Goal: Transaction & Acquisition: Purchase product/service

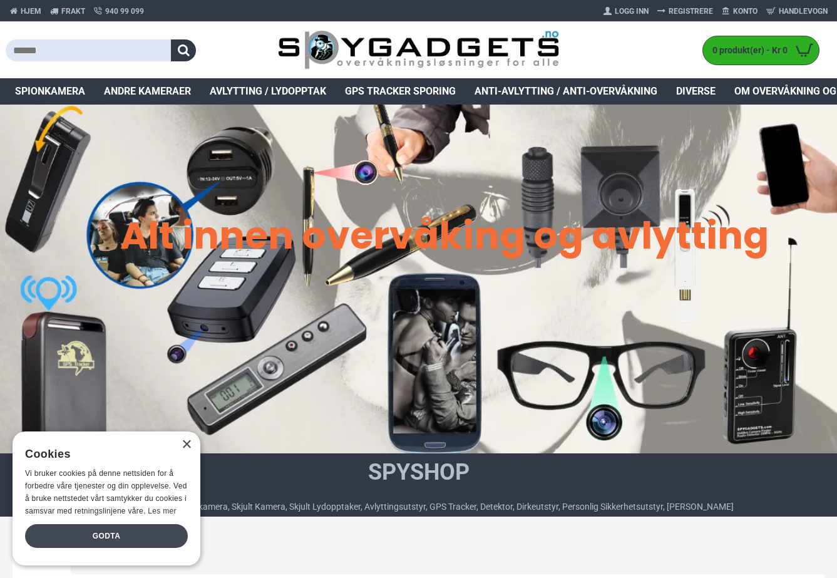
click at [152, 529] on div "Godta" at bounding box center [106, 536] width 163 height 24
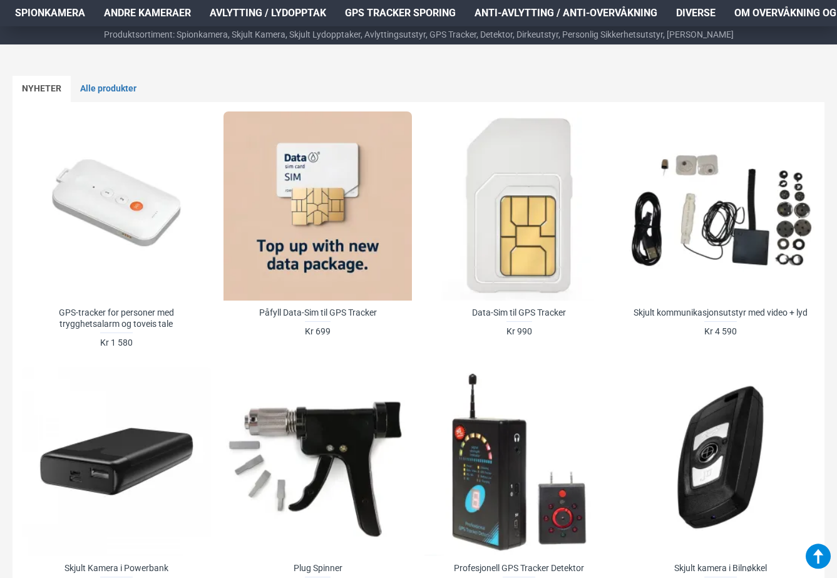
scroll to position [443, 0]
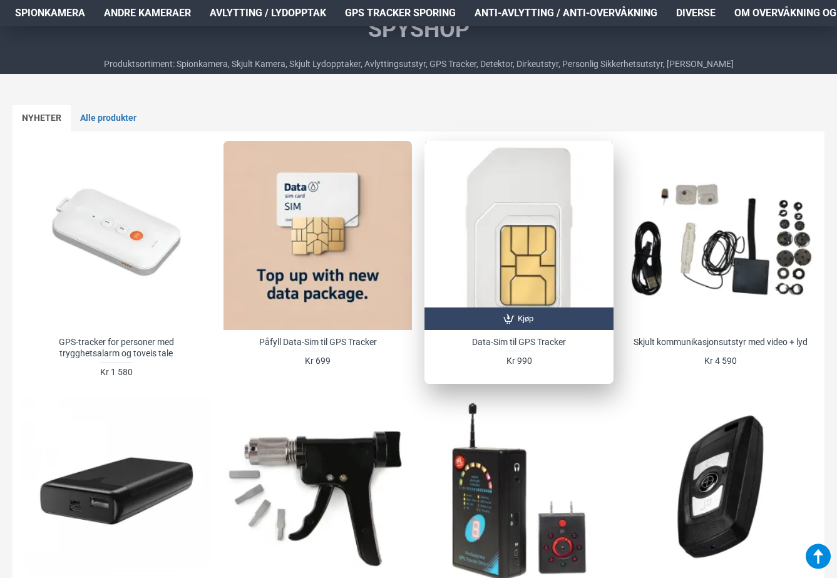
click at [485, 246] on div at bounding box center [519, 235] width 189 height 189
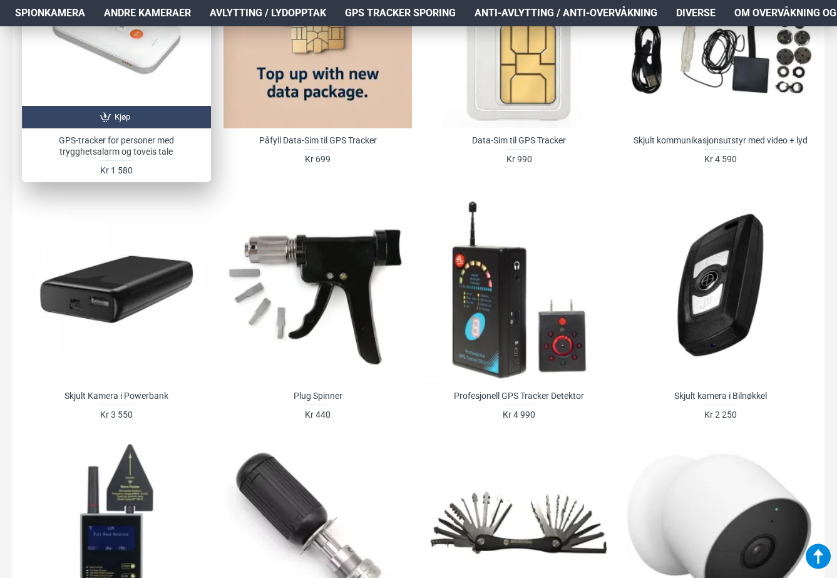
scroll to position [662, 0]
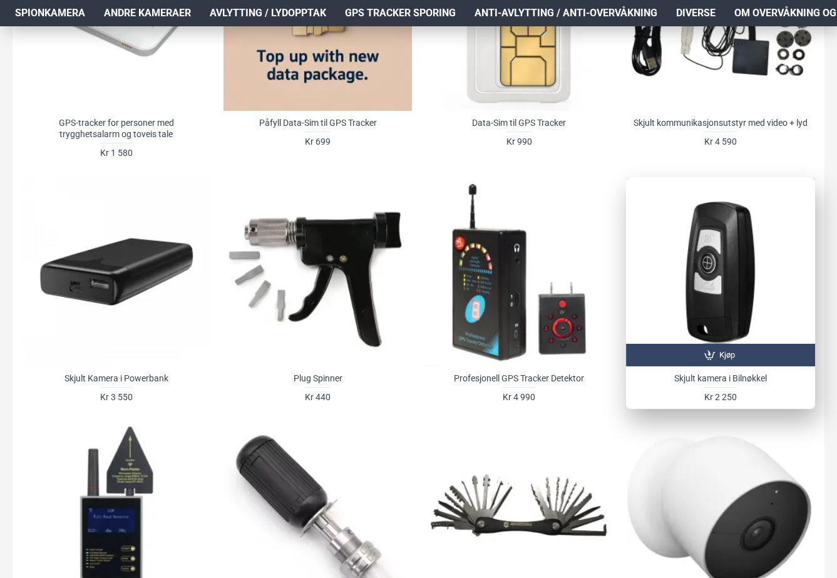
click at [733, 245] on div at bounding box center [720, 271] width 189 height 189
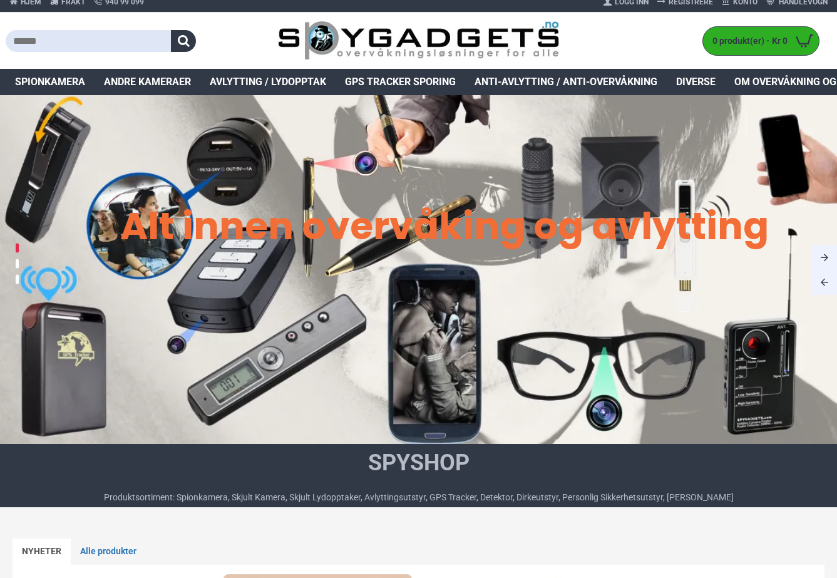
scroll to position [0, 0]
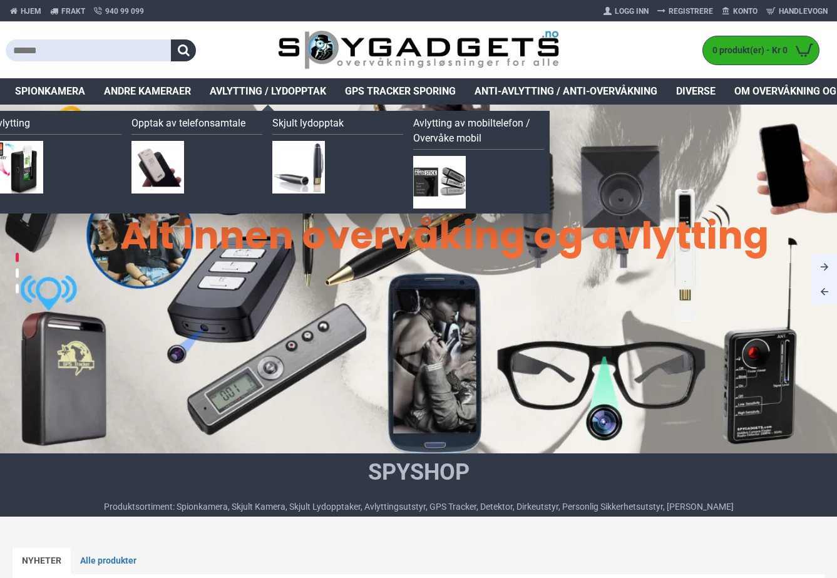
click at [244, 91] on span "Avlytting / Lydopptak" at bounding box center [268, 91] width 116 height 15
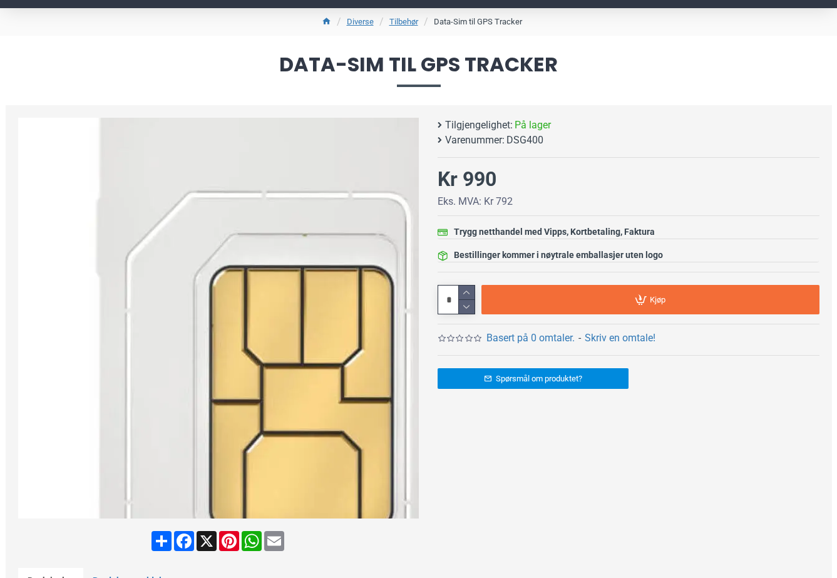
scroll to position [94, 0]
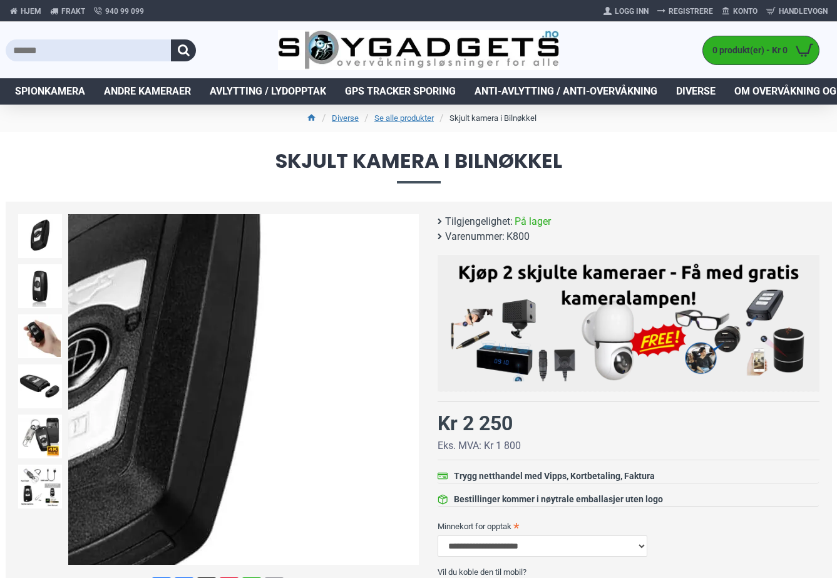
click at [403, 391] on div "Next slide" at bounding box center [408, 390] width 22 height 22
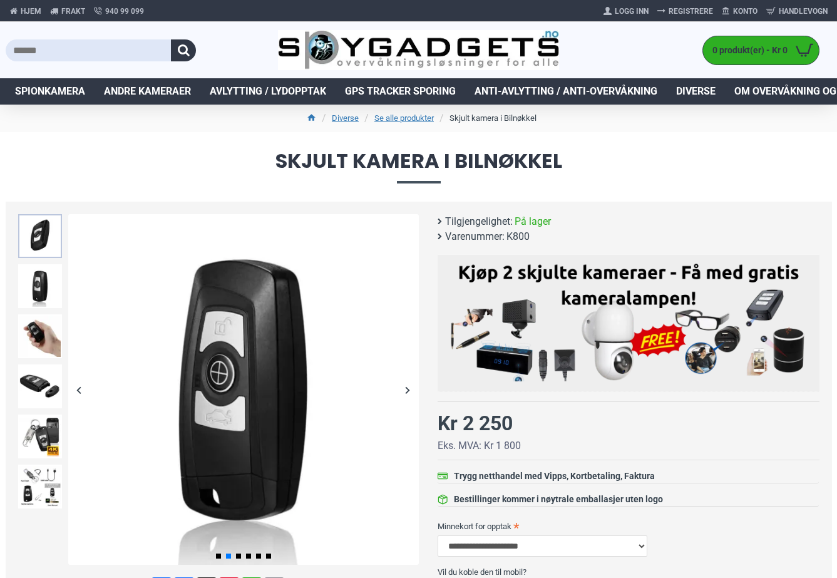
click at [38, 245] on img at bounding box center [40, 236] width 44 height 44
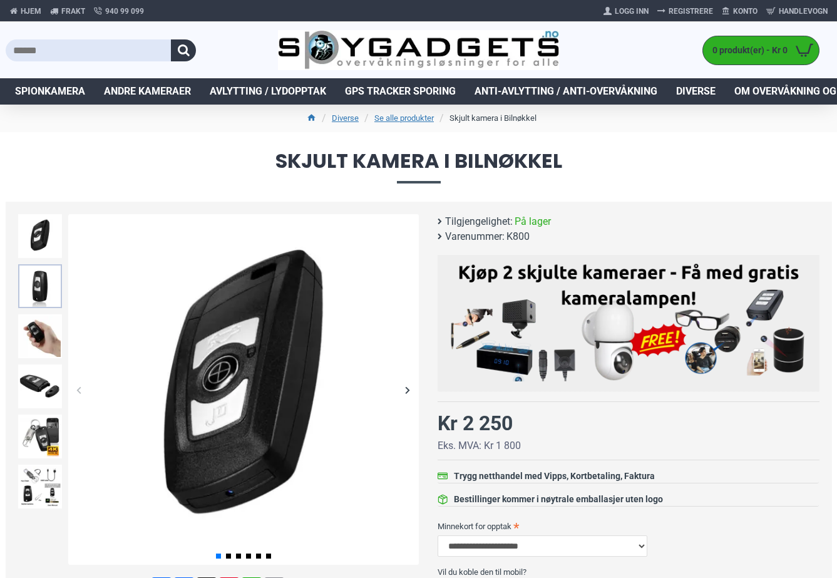
click at [38, 285] on img at bounding box center [40, 286] width 44 height 44
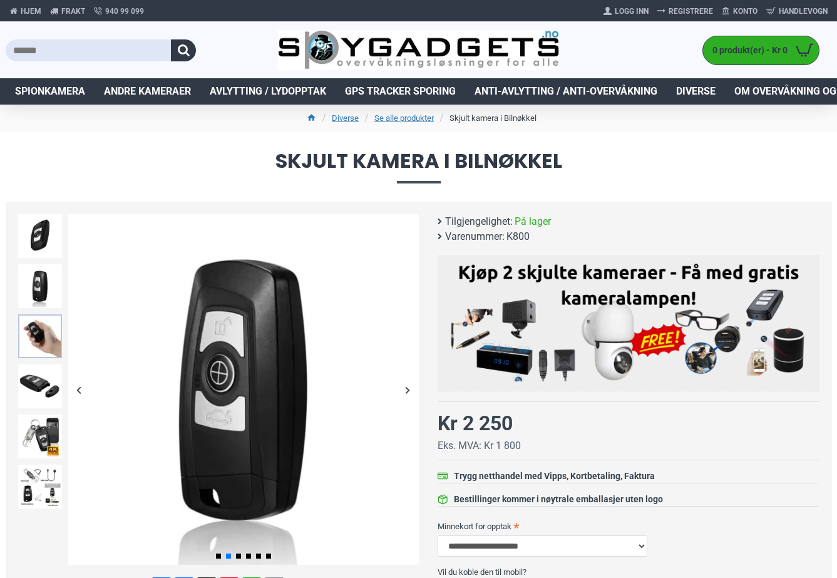
click at [49, 357] on img at bounding box center [40, 336] width 44 height 44
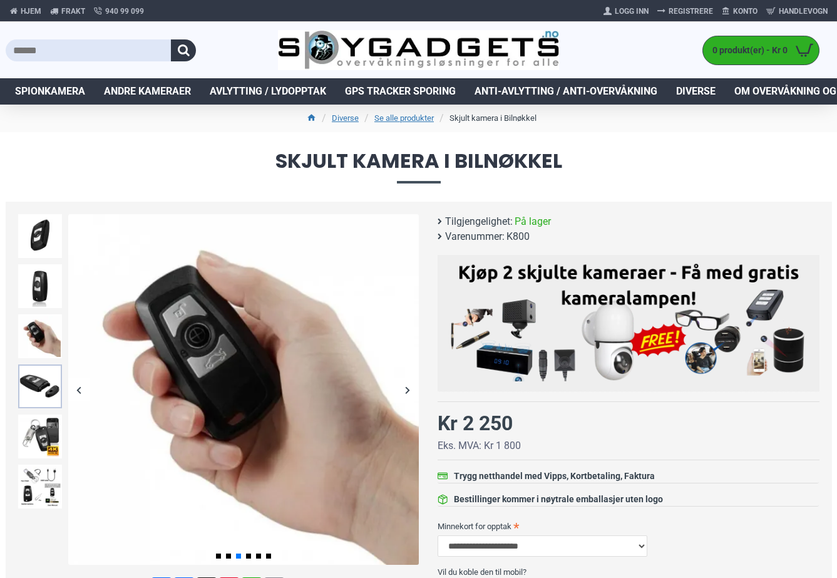
click at [46, 393] on img at bounding box center [40, 386] width 44 height 44
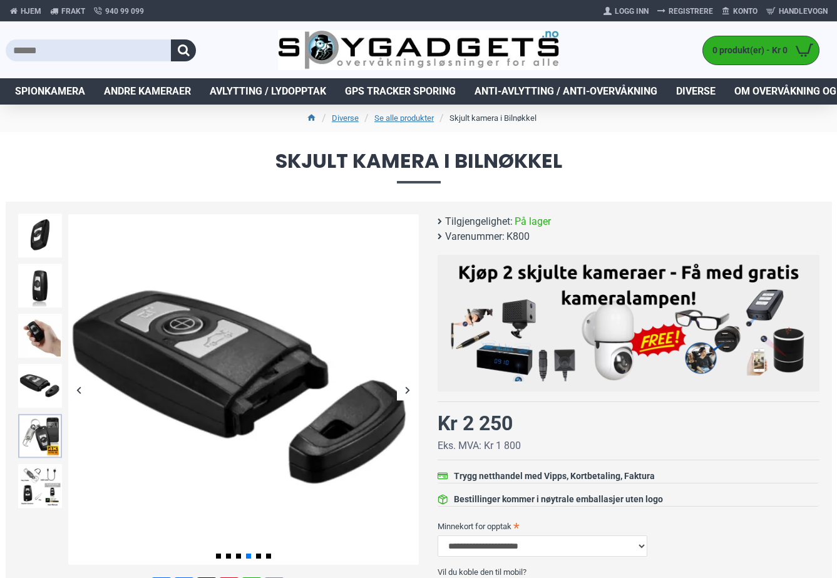
click at [51, 428] on img at bounding box center [40, 436] width 44 height 44
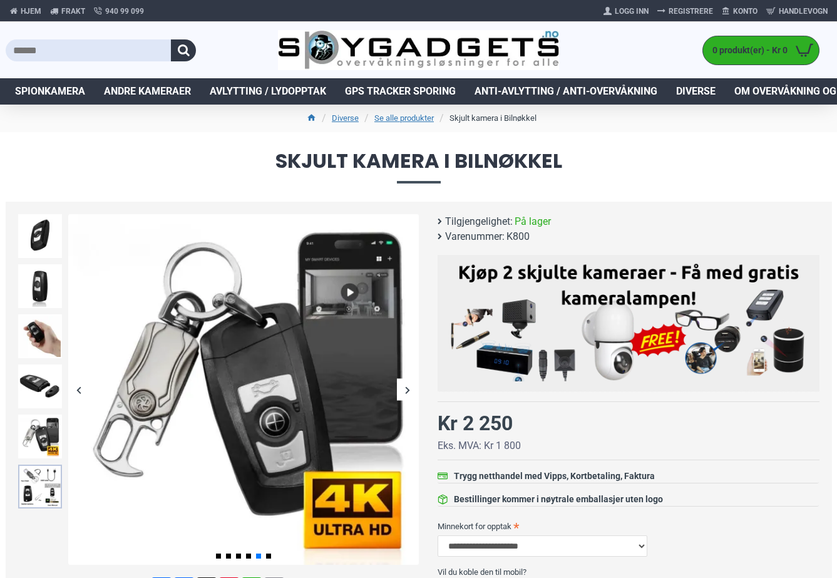
click at [33, 475] on img at bounding box center [40, 487] width 44 height 44
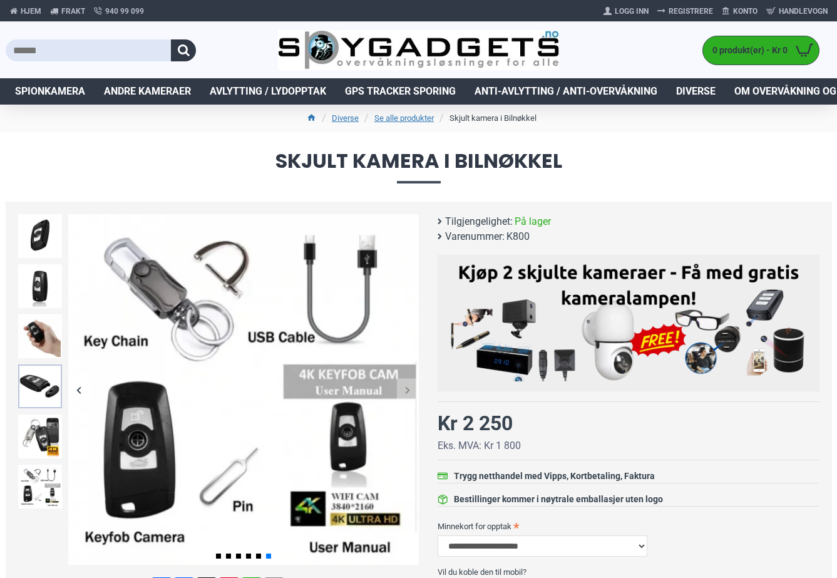
click at [42, 386] on img at bounding box center [40, 386] width 44 height 44
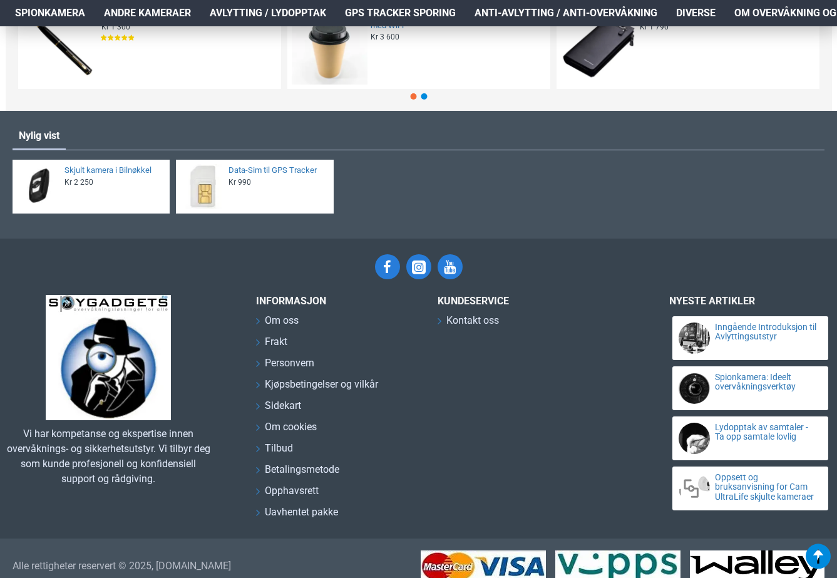
scroll to position [1703, 0]
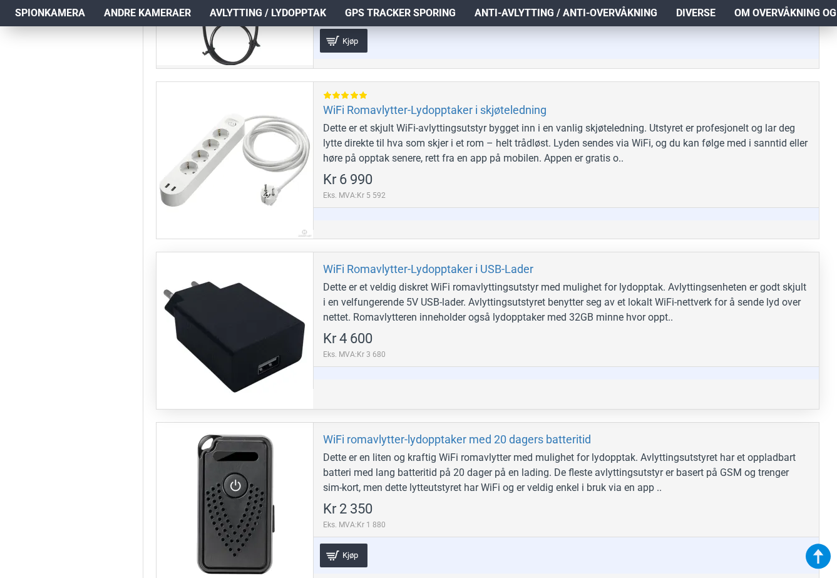
scroll to position [3662, 0]
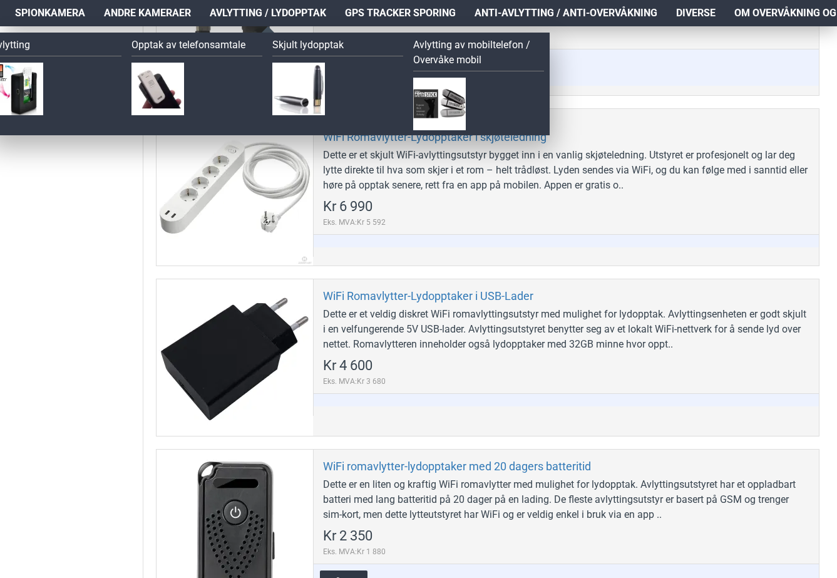
click at [264, 9] on span "Avlytting / Lydopptak" at bounding box center [268, 13] width 116 height 15
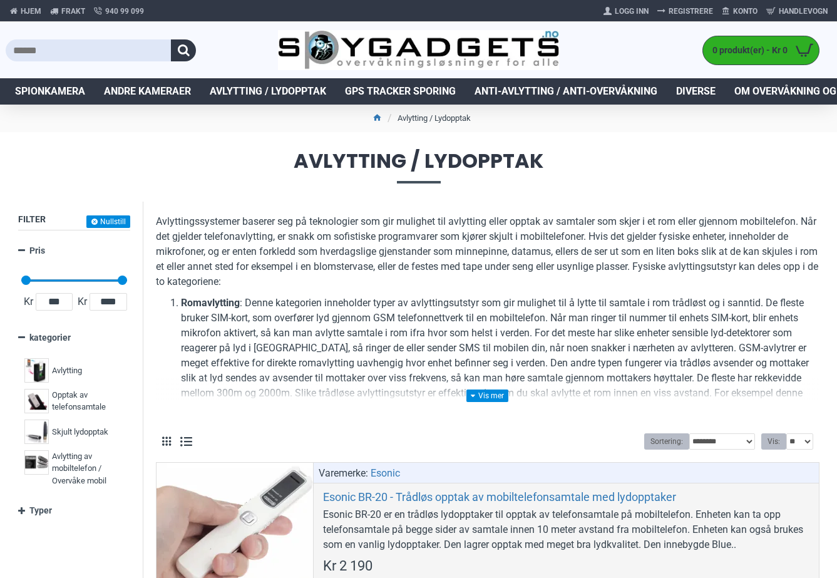
scroll to position [255, 0]
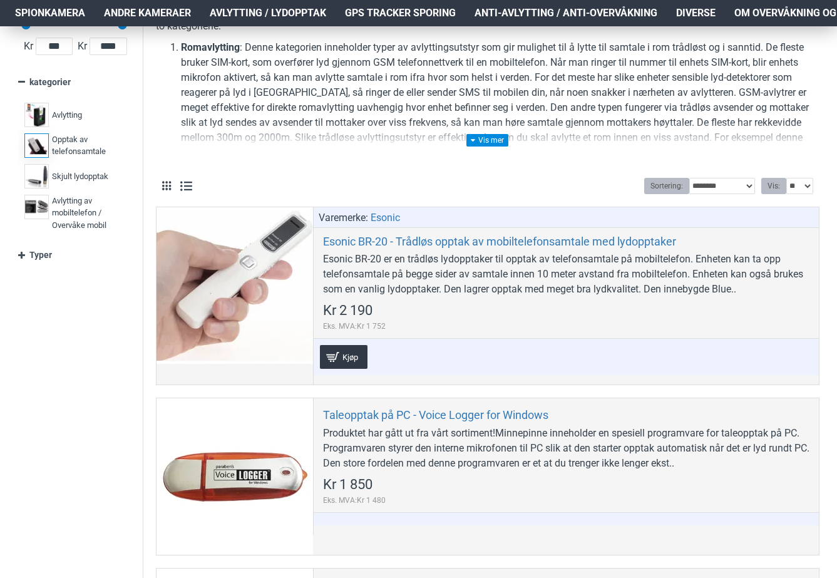
click at [76, 152] on span "Opptak av telefonsamtale" at bounding box center [86, 145] width 69 height 24
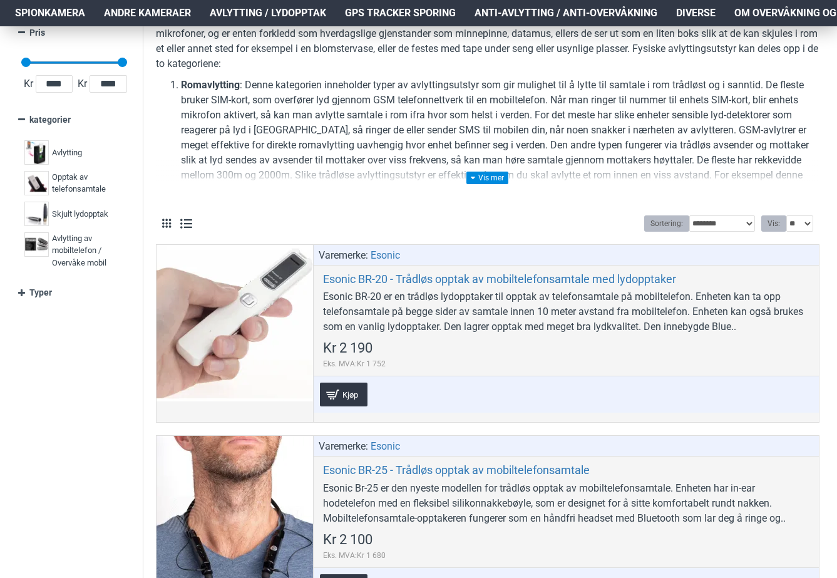
scroll to position [188, 0]
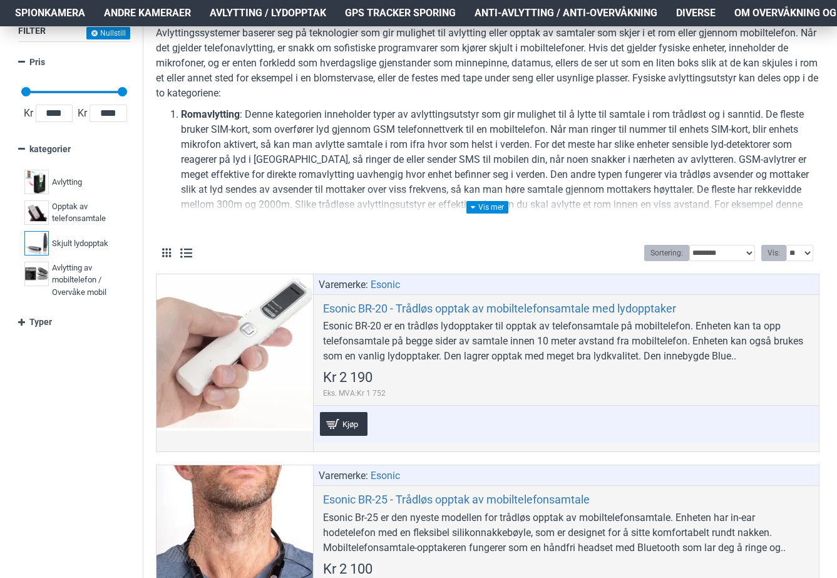
click at [65, 242] on span "Skjult lydopptak" at bounding box center [80, 243] width 56 height 13
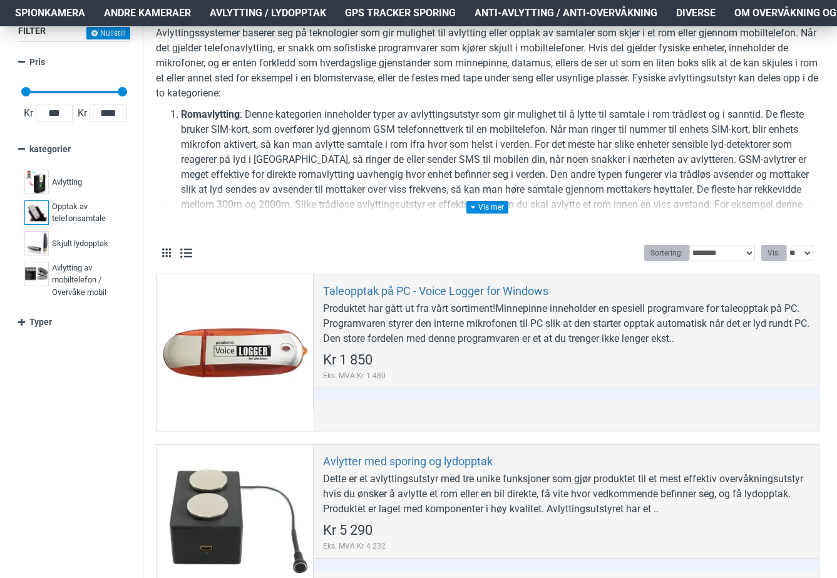
click at [72, 211] on span "Opptak av telefonsamtale" at bounding box center [86, 212] width 69 height 24
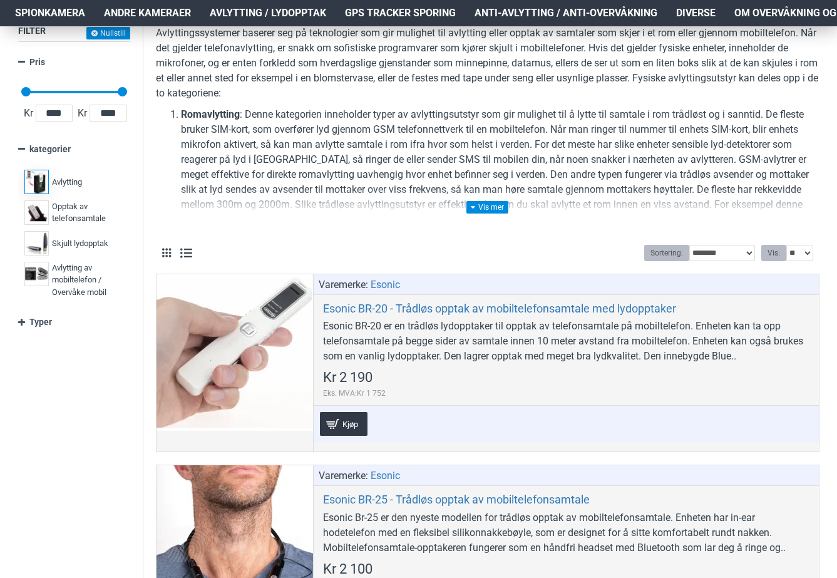
click at [72, 173] on label "Avlytting 12" at bounding box center [74, 182] width 106 height 31
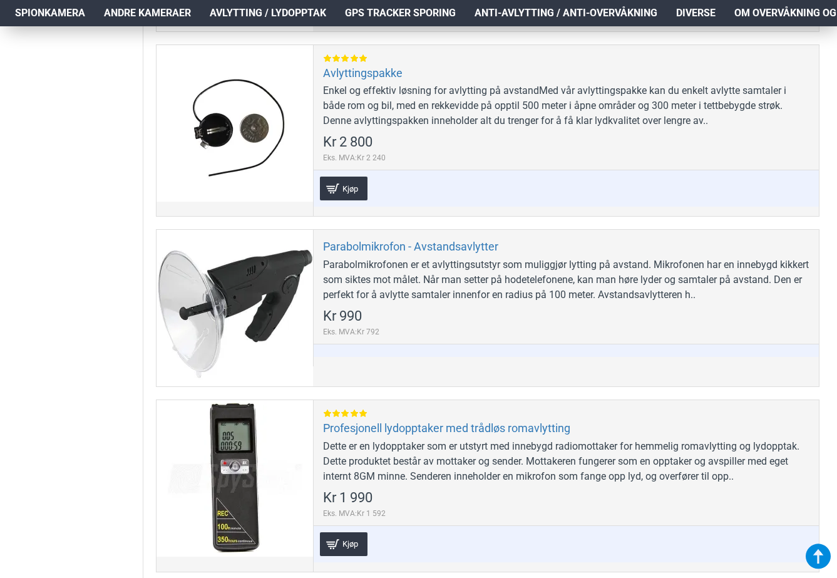
scroll to position [578, 0]
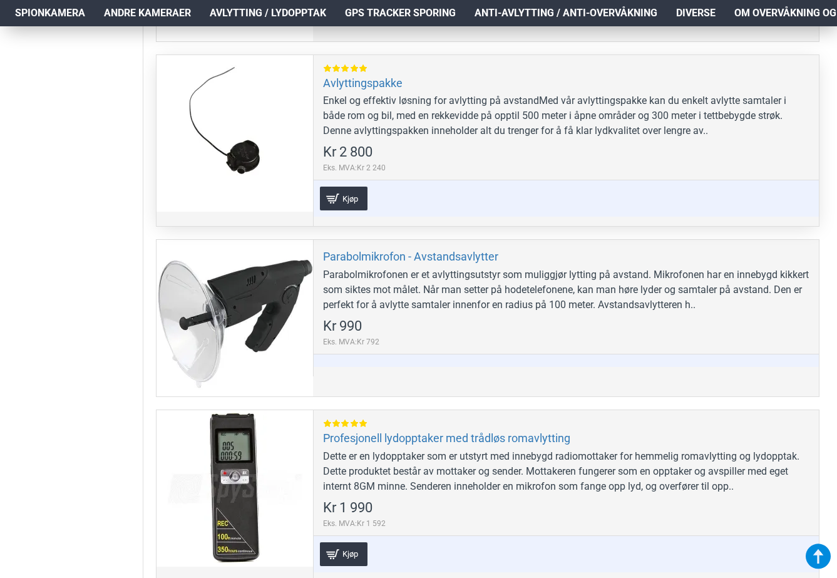
click at [233, 167] on div at bounding box center [235, 133] width 157 height 157
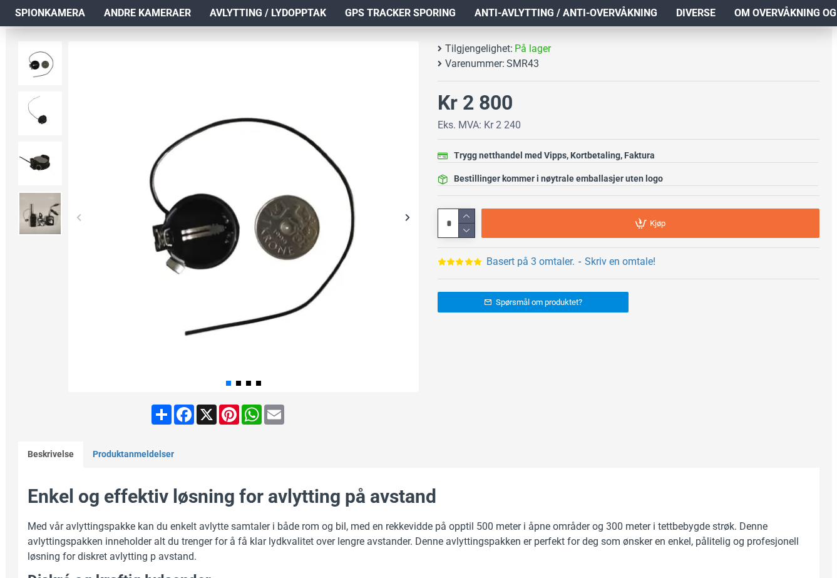
scroll to position [171, 0]
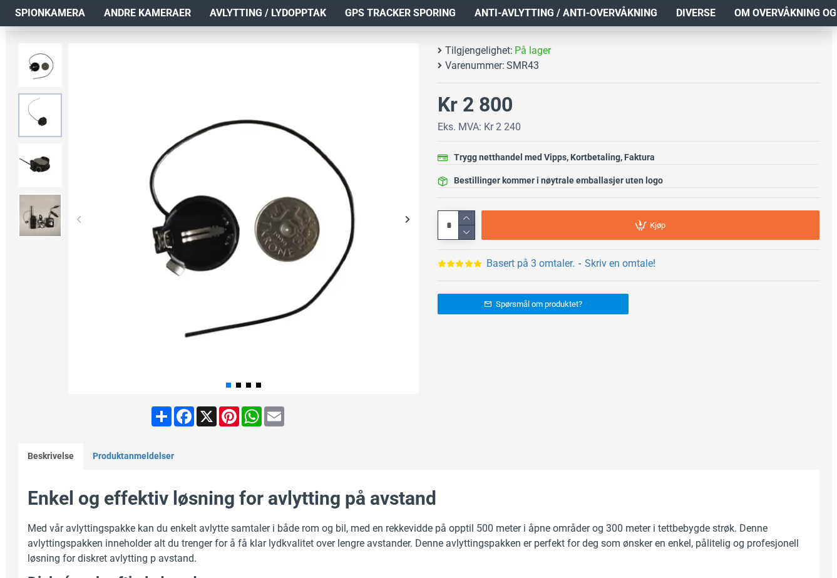
click at [51, 123] on img at bounding box center [40, 115] width 44 height 44
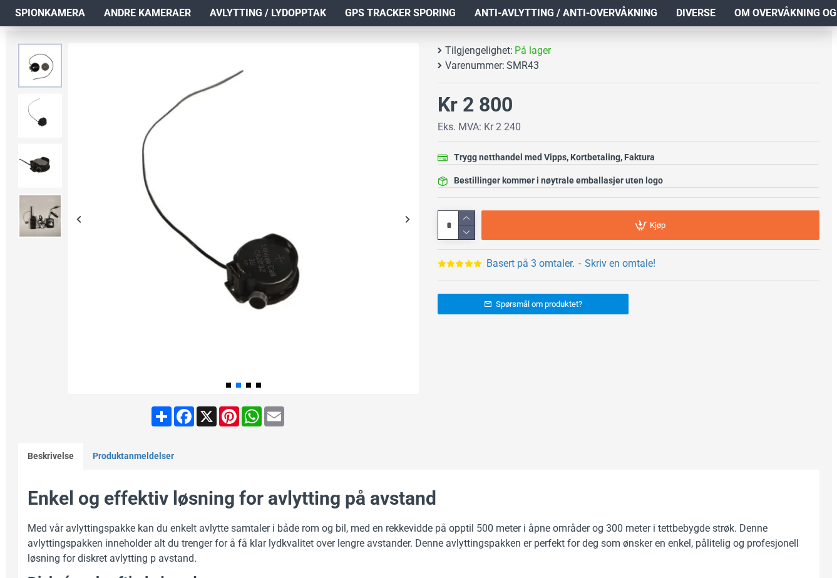
click at [48, 76] on img at bounding box center [40, 66] width 44 height 44
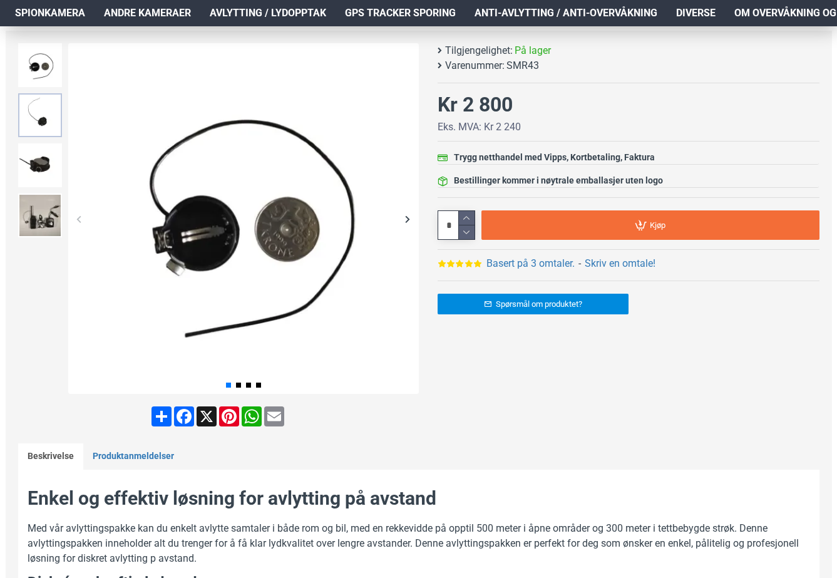
click at [41, 110] on img at bounding box center [40, 115] width 44 height 44
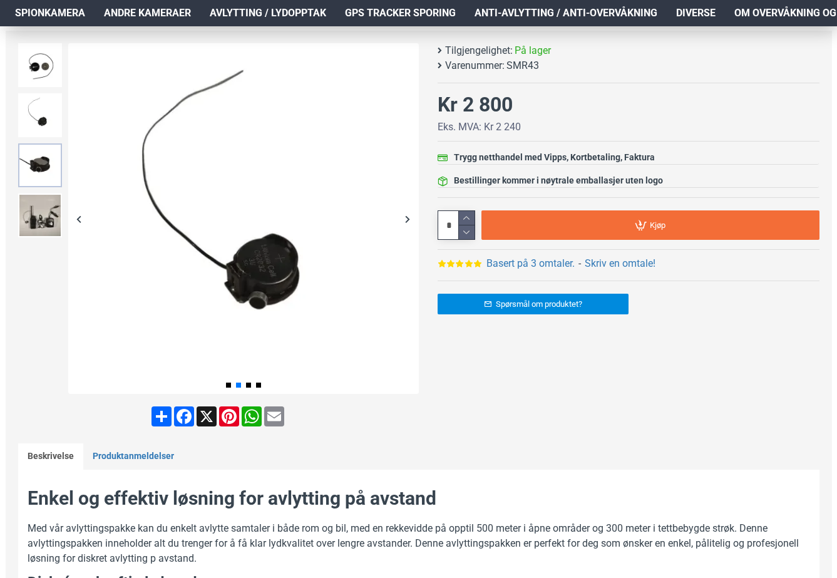
click at [41, 152] on img at bounding box center [40, 165] width 44 height 44
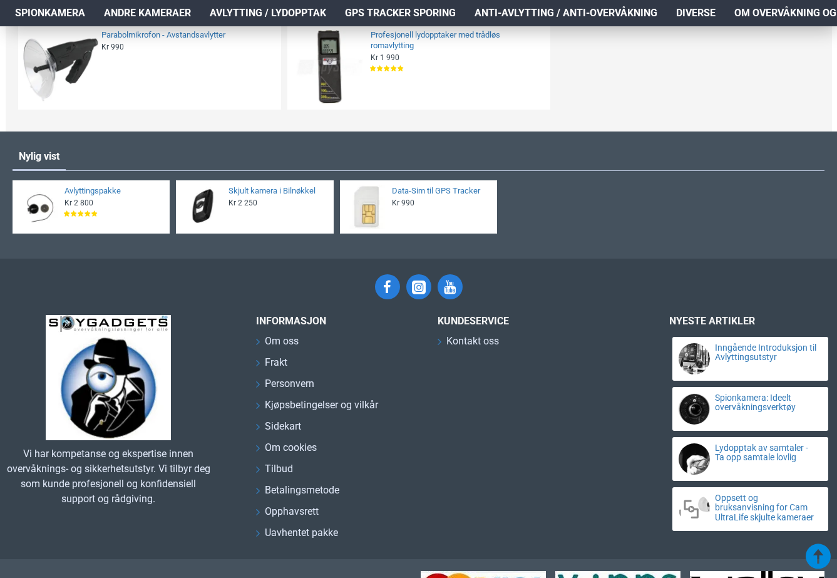
scroll to position [1331, 0]
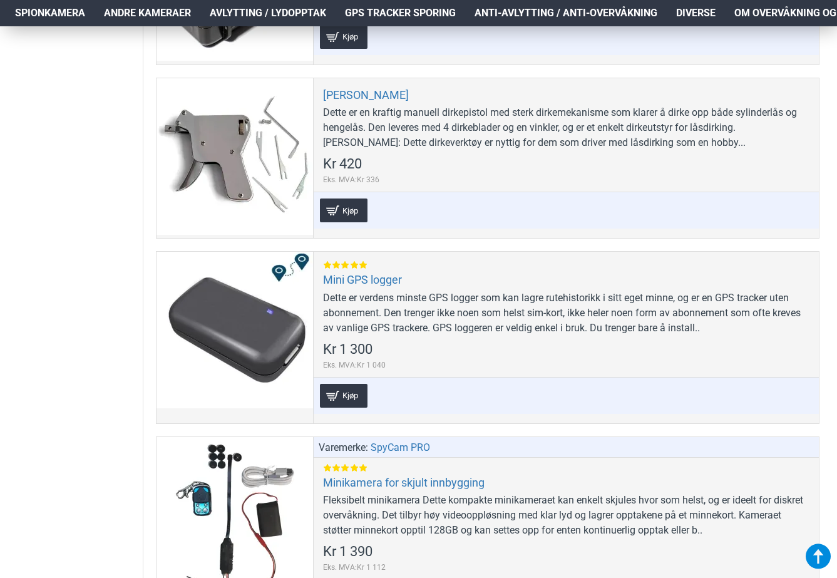
scroll to position [1747, 0]
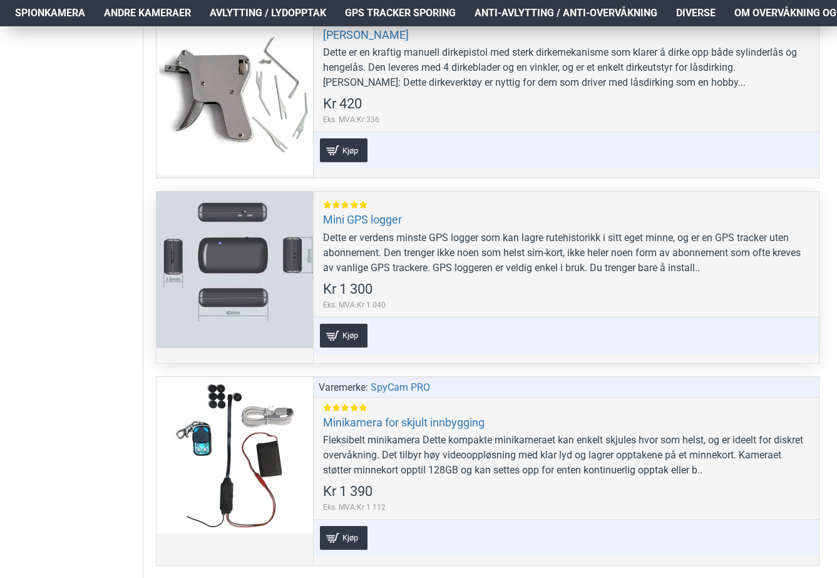
click at [282, 255] on div at bounding box center [235, 270] width 157 height 157
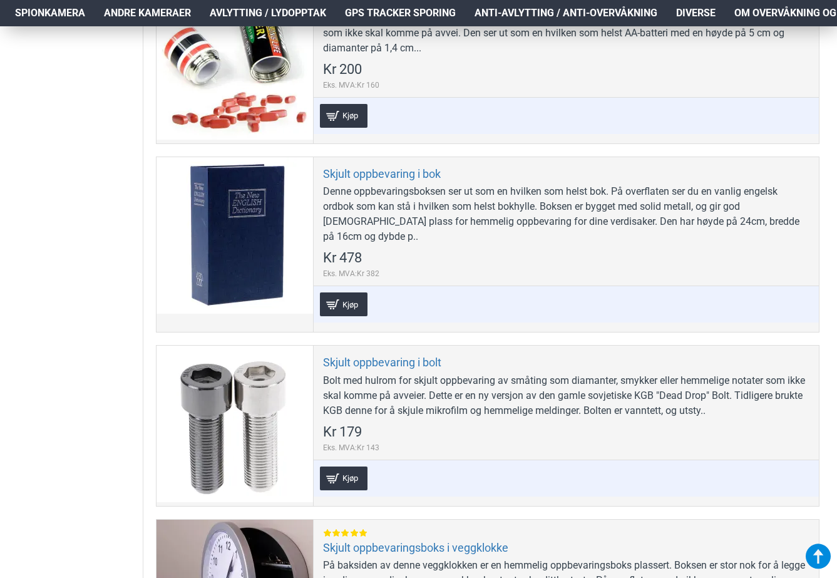
scroll to position [7853, 0]
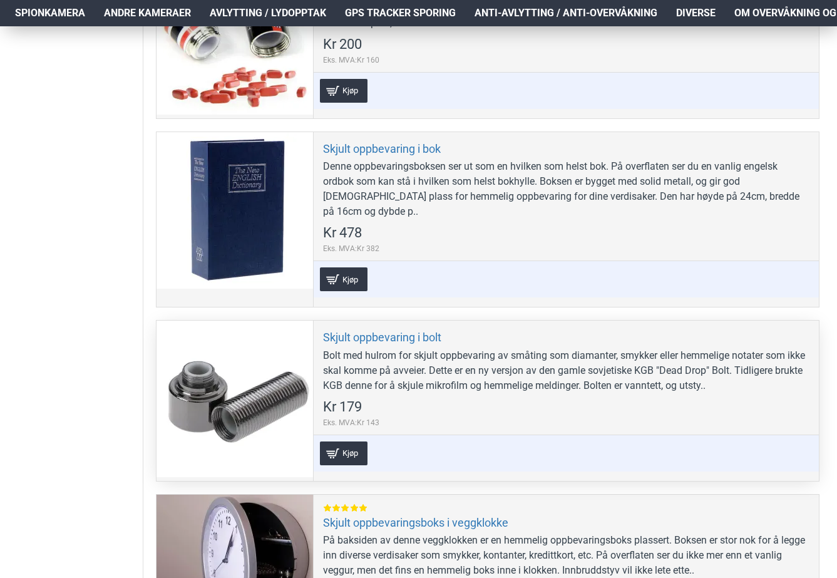
click at [203, 360] on div at bounding box center [235, 399] width 157 height 157
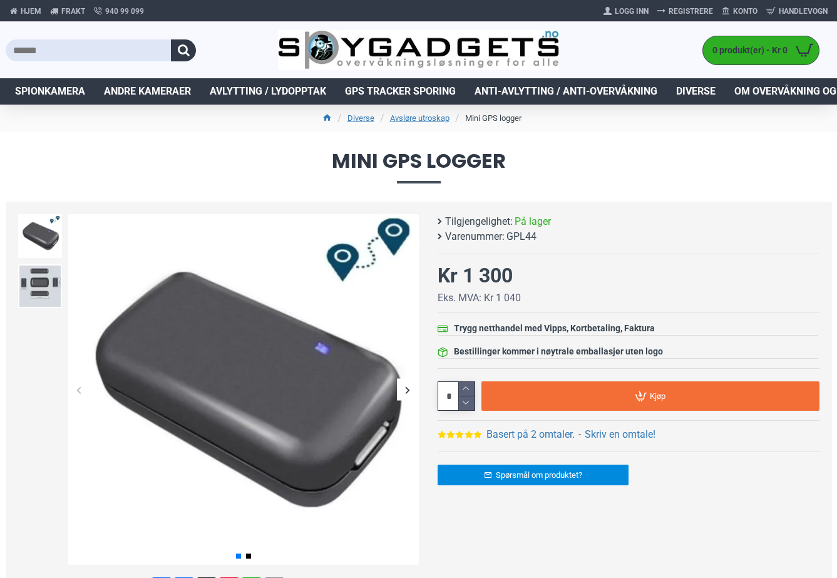
click at [401, 395] on div "Next slide" at bounding box center [408, 390] width 22 height 22
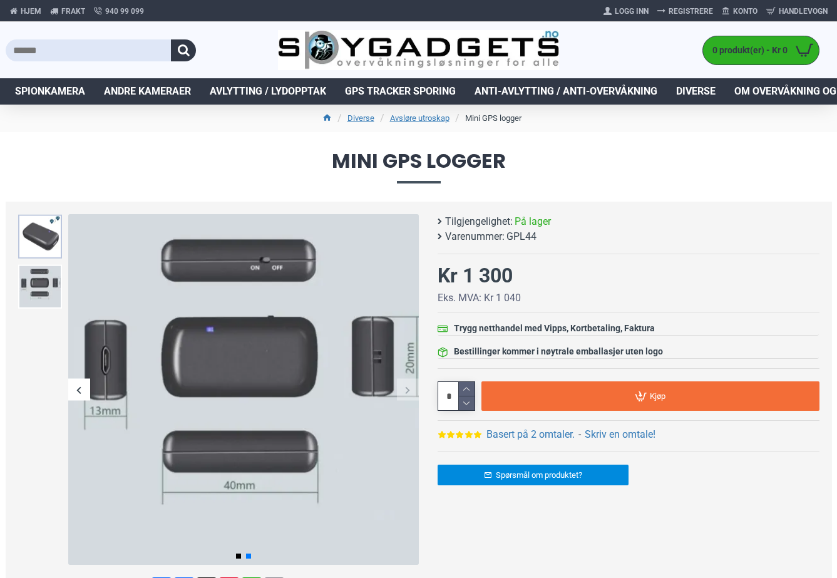
click at [36, 244] on img at bounding box center [40, 237] width 44 height 44
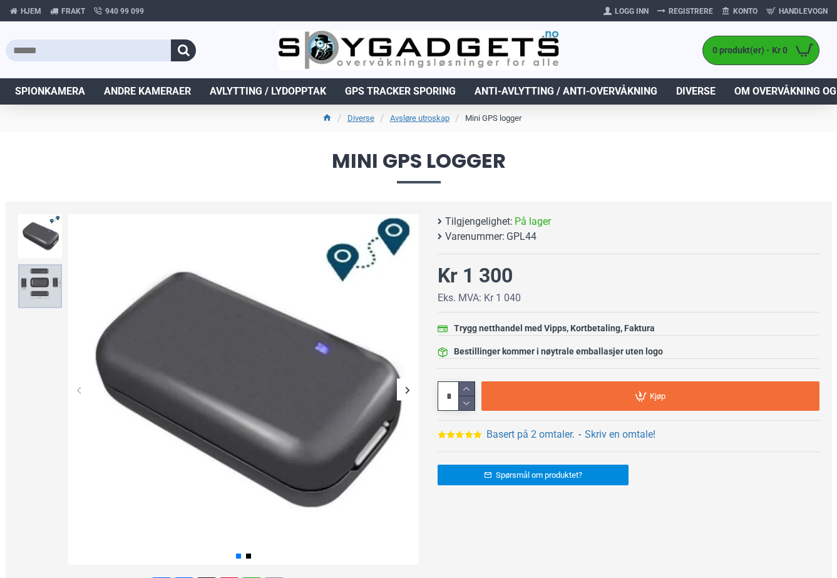
click at [29, 287] on img at bounding box center [40, 286] width 44 height 44
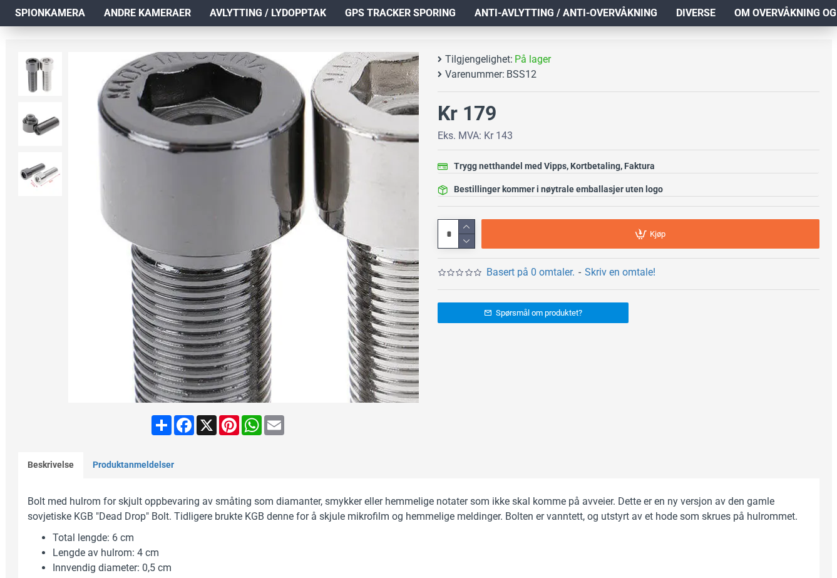
scroll to position [193, 0]
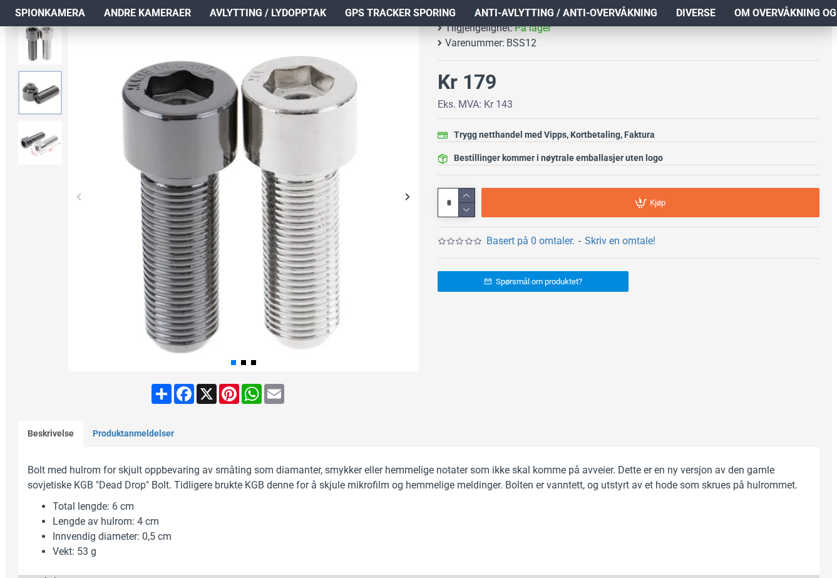
click at [34, 78] on img at bounding box center [40, 93] width 44 height 44
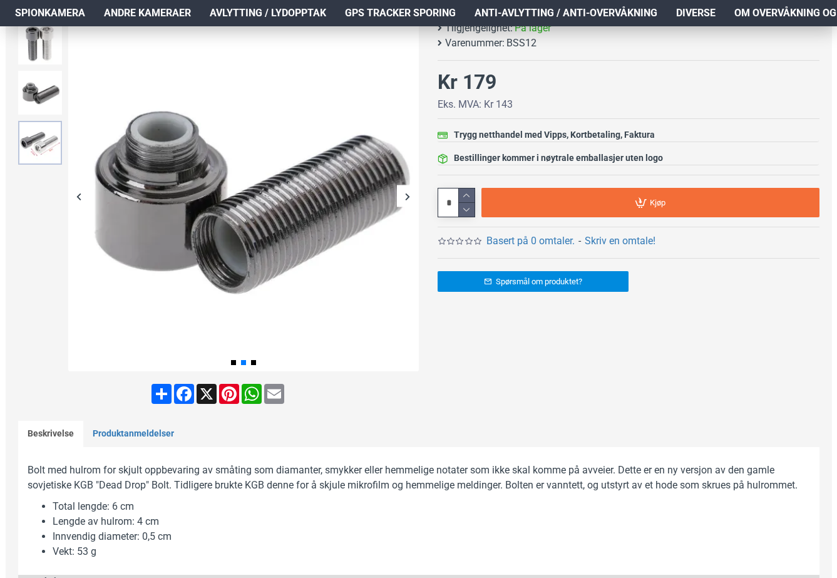
click at [41, 133] on img at bounding box center [40, 143] width 44 height 44
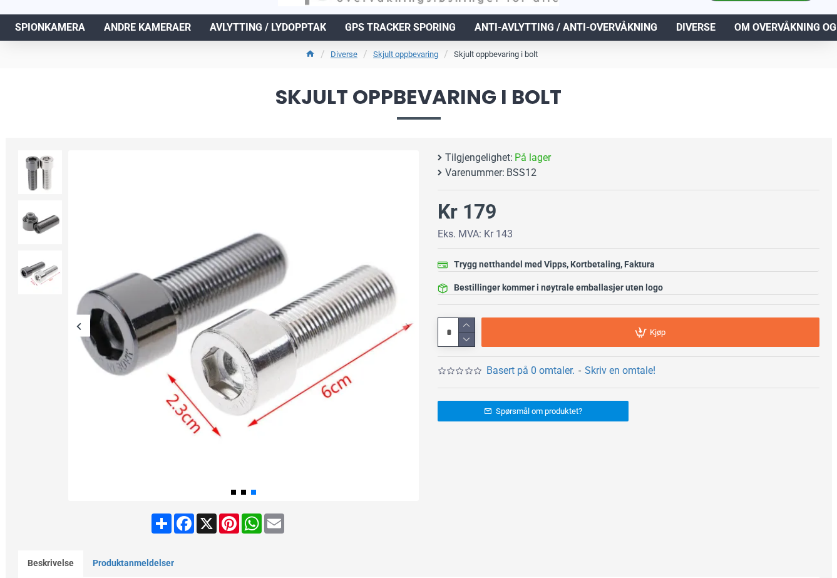
scroll to position [63, 0]
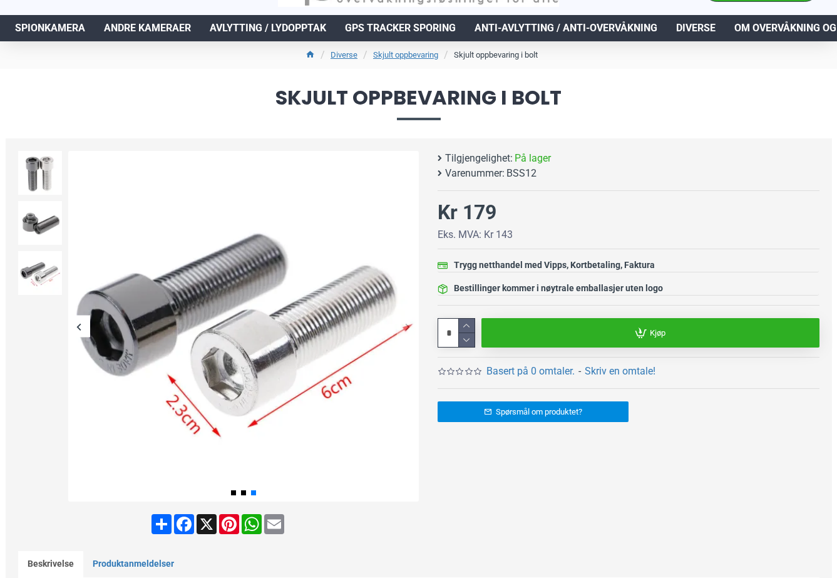
click at [522, 339] on link "Kjøp" at bounding box center [651, 332] width 338 height 29
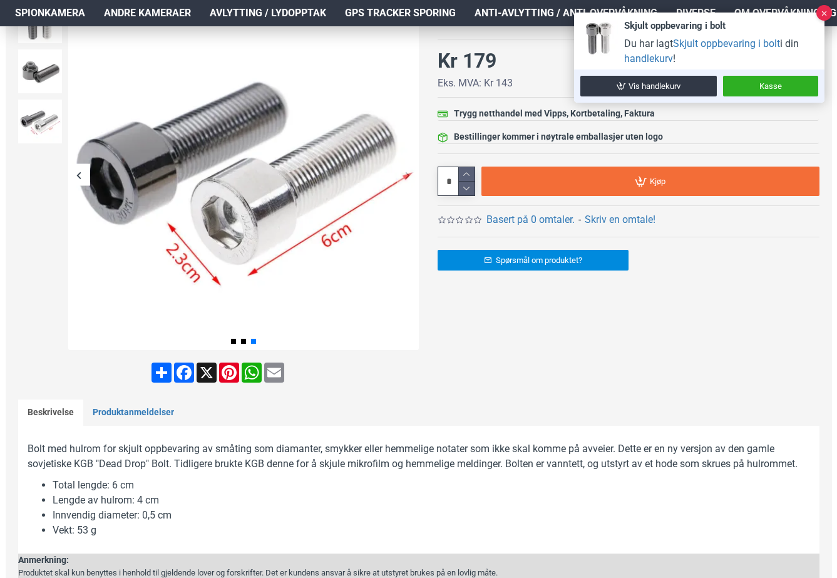
scroll to position [212, 0]
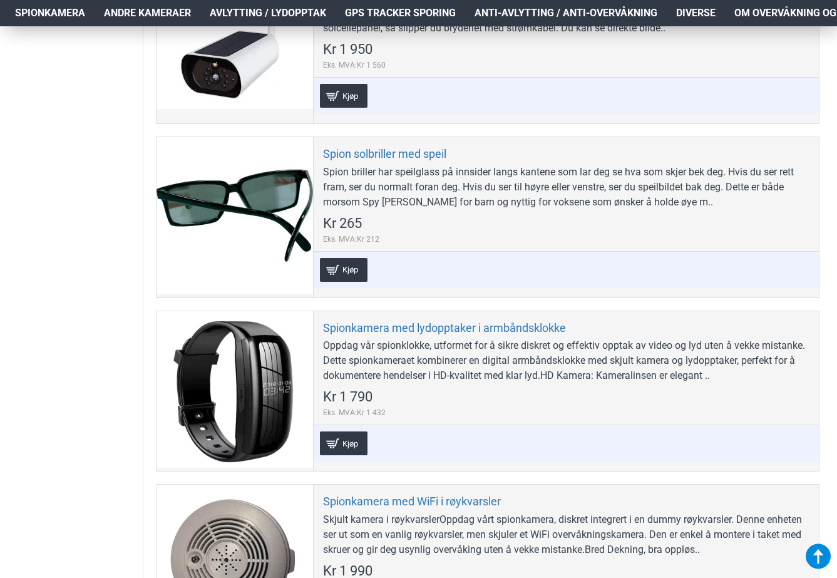
scroll to position [9137, 0]
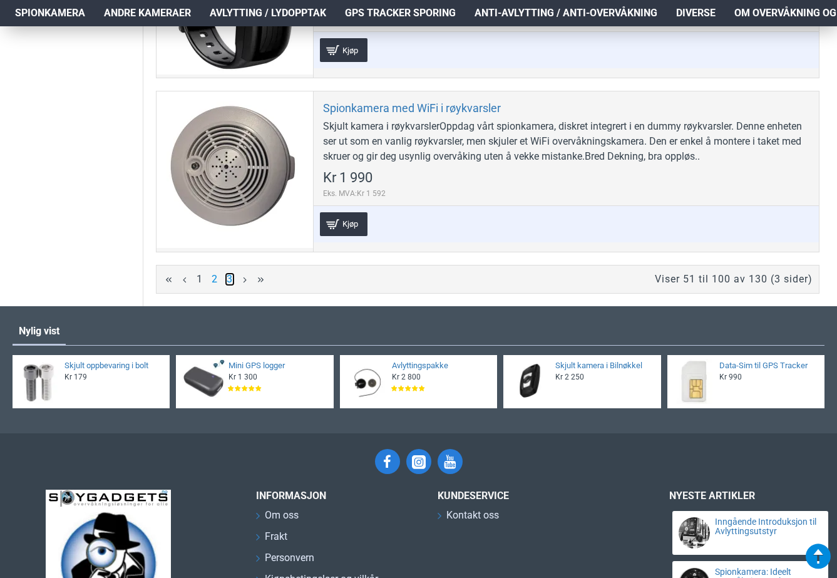
click at [225, 272] on link "3" at bounding box center [230, 279] width 10 height 14
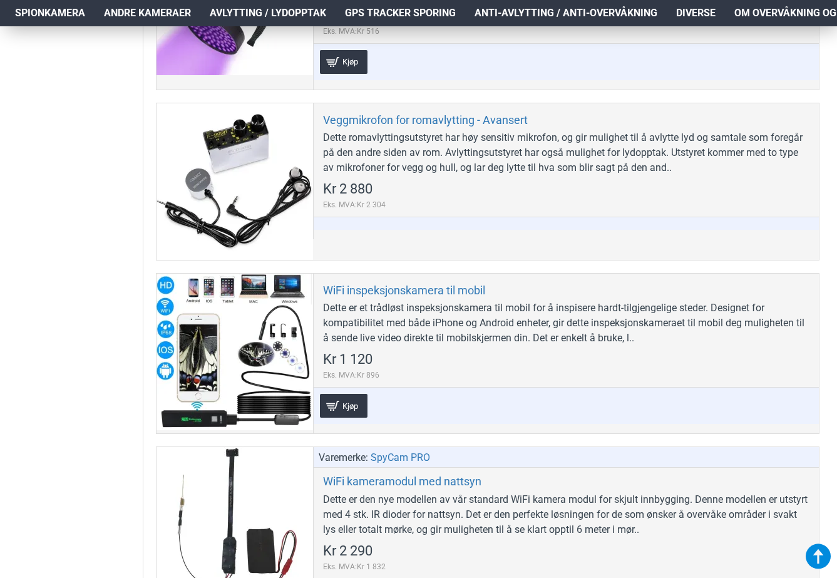
scroll to position [2424, 0]
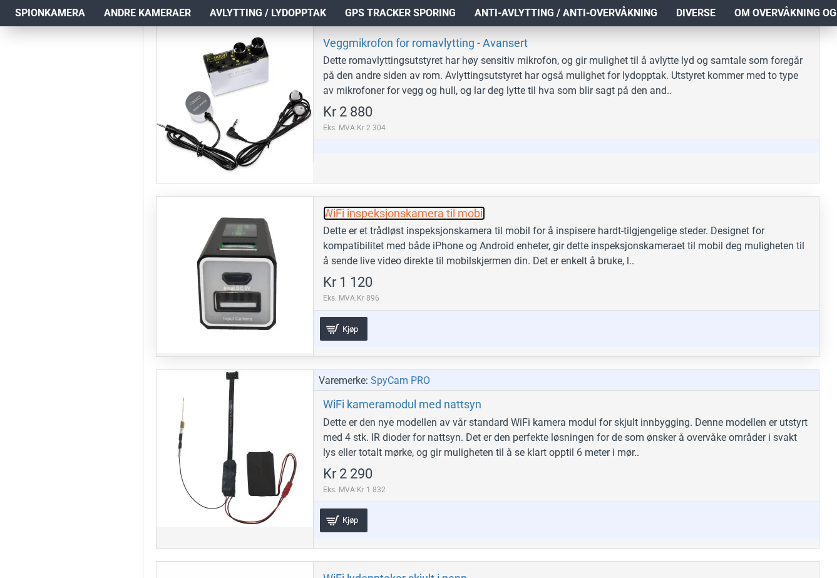
click at [389, 212] on link "WiFi inspeksjonskamera til mobil" at bounding box center [404, 213] width 162 height 14
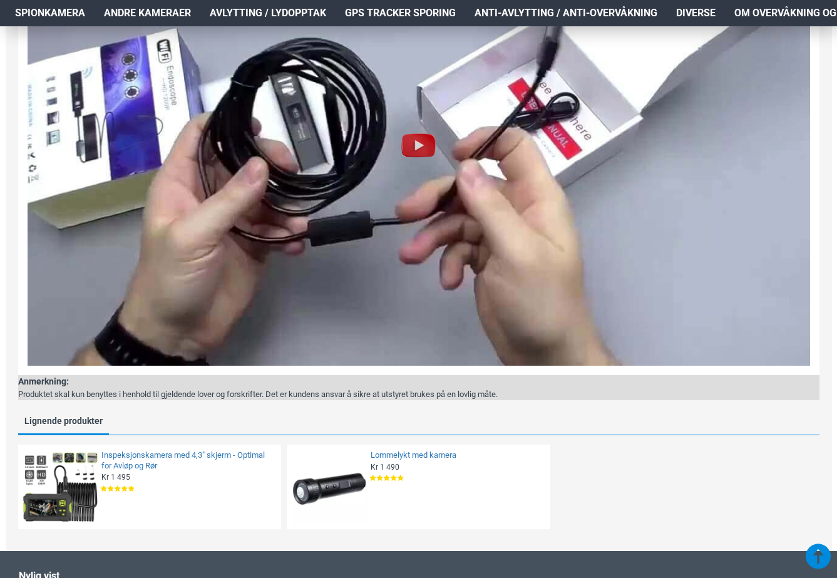
scroll to position [1018, 0]
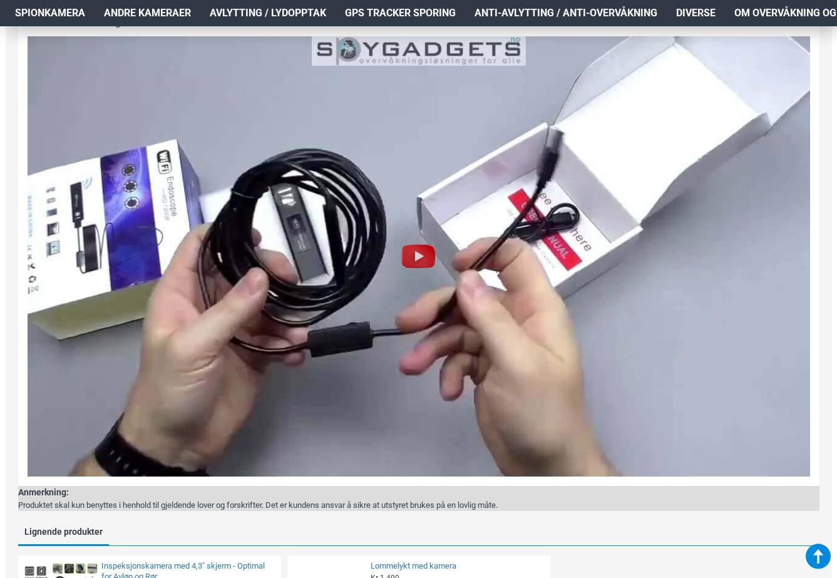
click at [408, 248] on img at bounding box center [419, 256] width 40 height 40
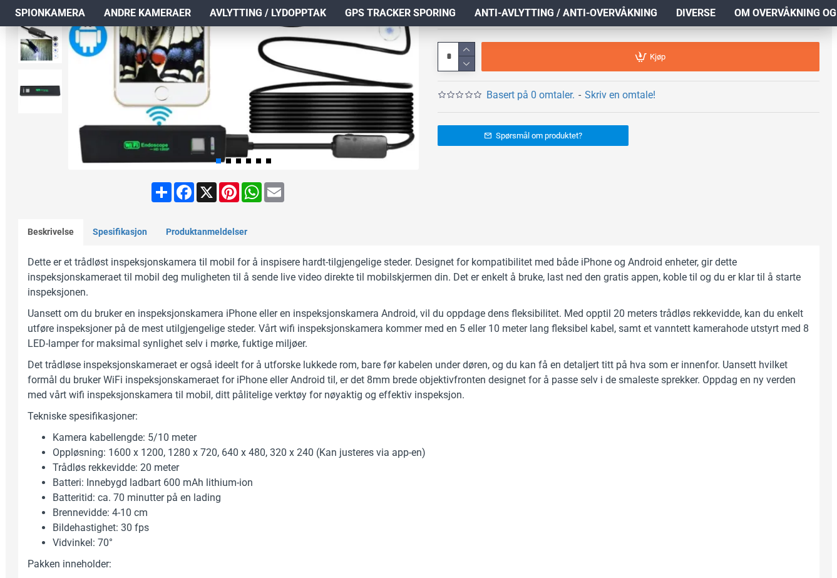
scroll to position [0, 0]
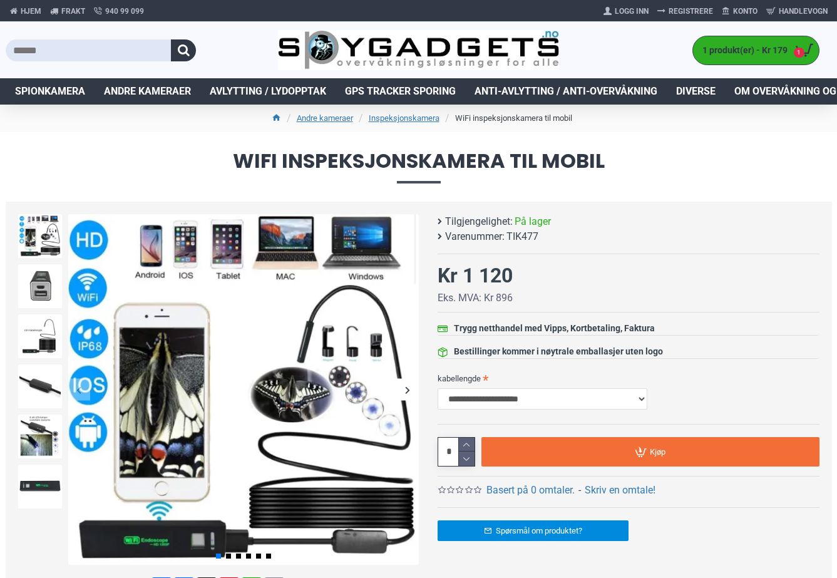
click at [230, 90] on span "Avlytting / Lydopptak" at bounding box center [268, 91] width 116 height 15
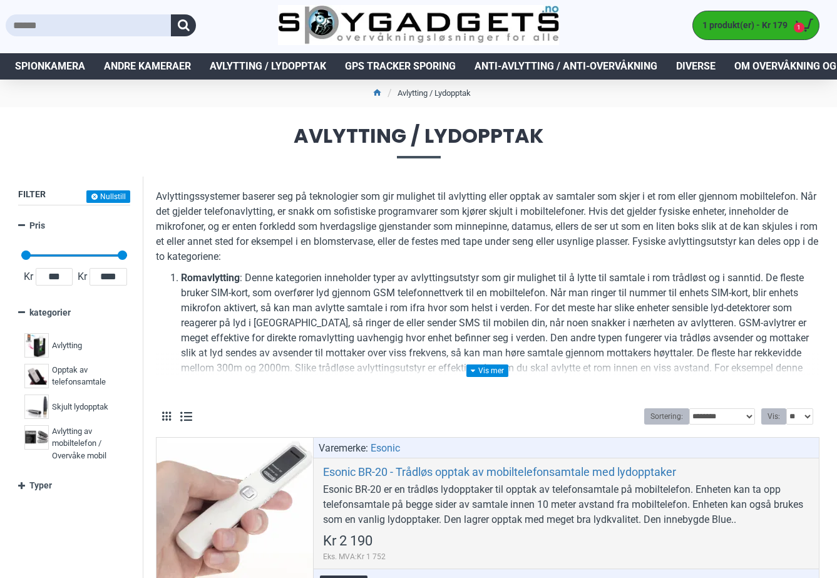
scroll to position [278, 0]
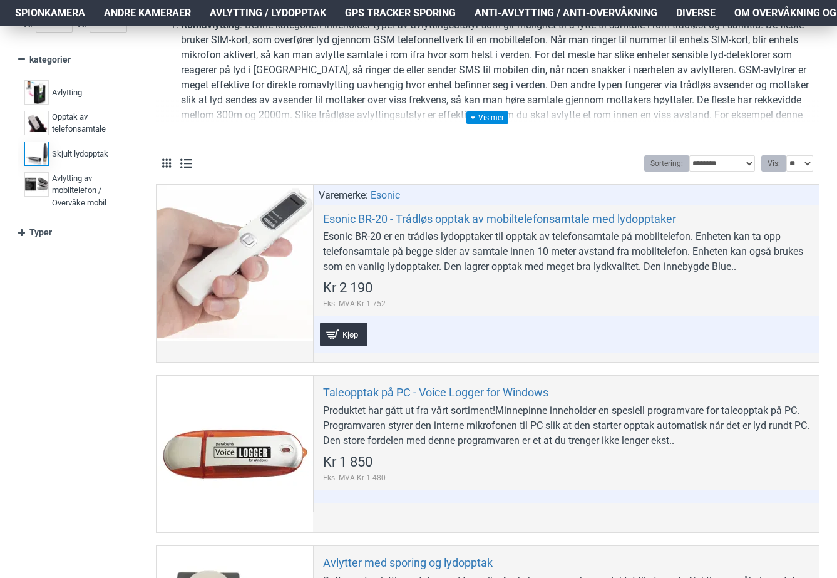
click at [68, 148] on span "Skjult lydopptak" at bounding box center [80, 154] width 56 height 13
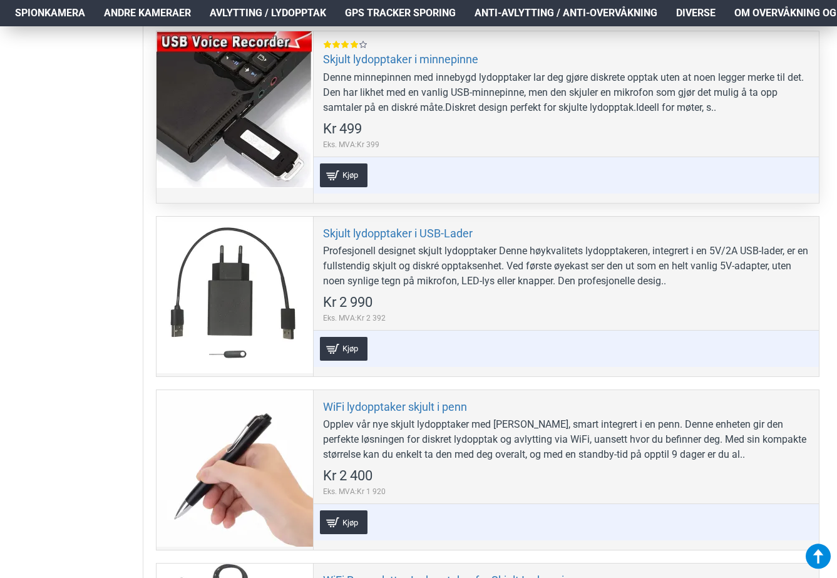
scroll to position [2350, 0]
